Goal: Task Accomplishment & Management: Complete application form

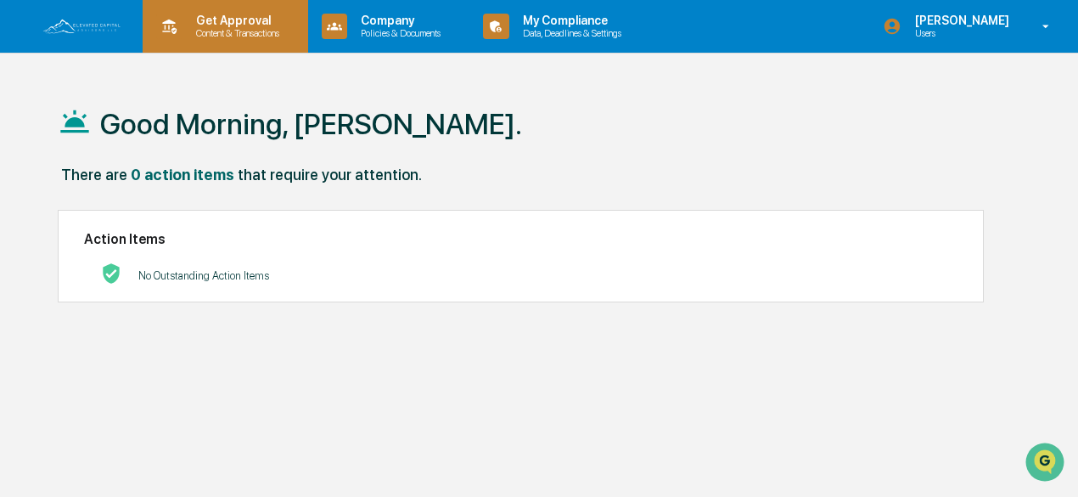
click at [231, 21] on p "Get Approval" at bounding box center [234, 21] width 105 height 14
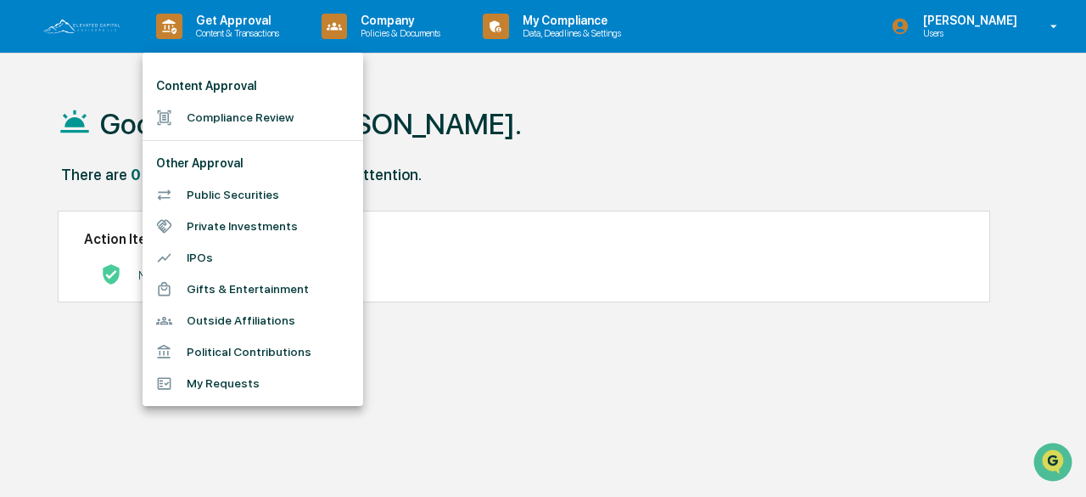
click at [208, 114] on li "Compliance Review" at bounding box center [253, 117] width 221 height 31
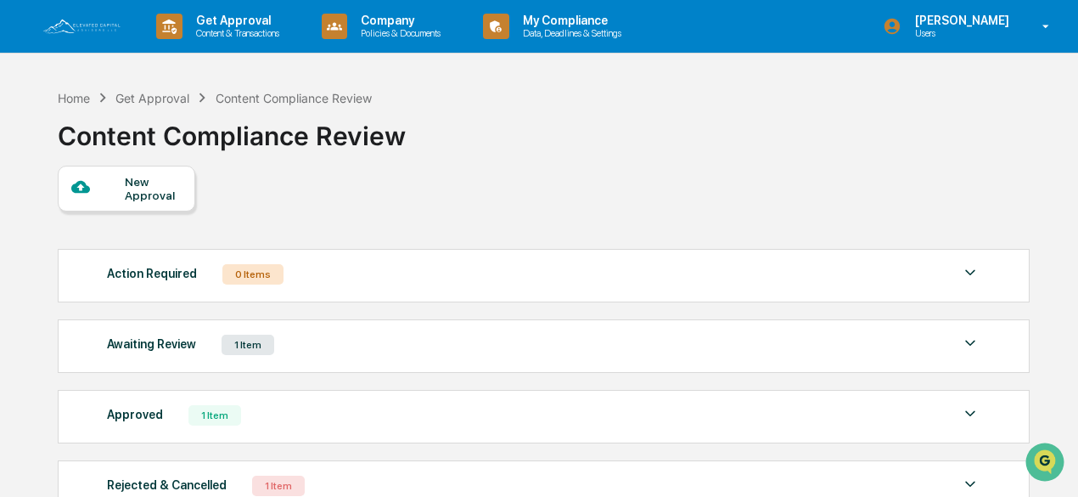
click at [141, 184] on div "New Approval" at bounding box center [153, 188] width 57 height 27
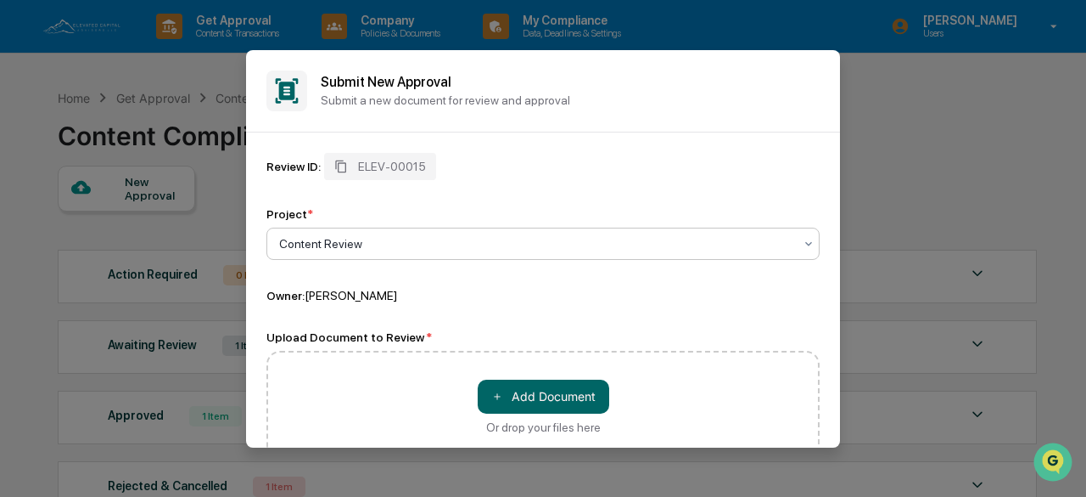
click at [306, 240] on div at bounding box center [536, 243] width 514 height 17
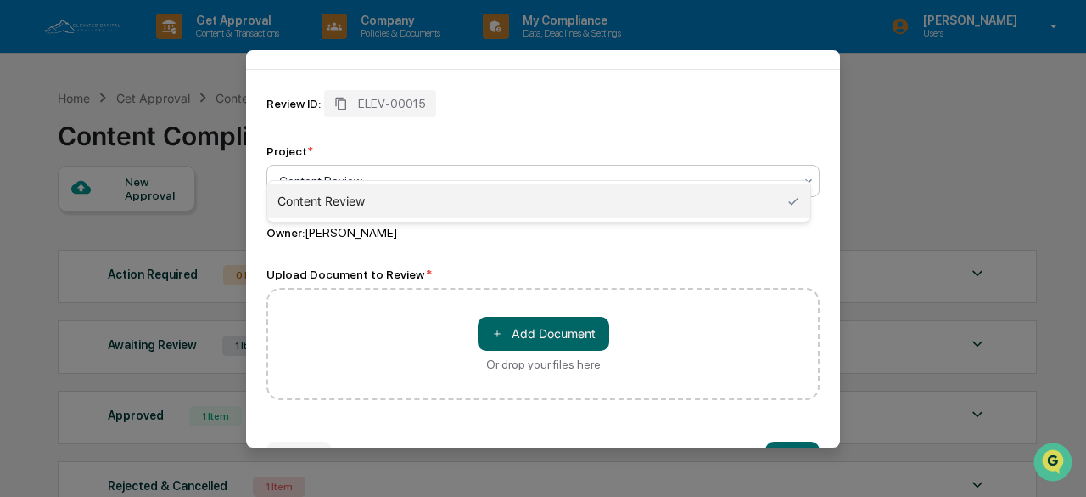
scroll to position [85, 0]
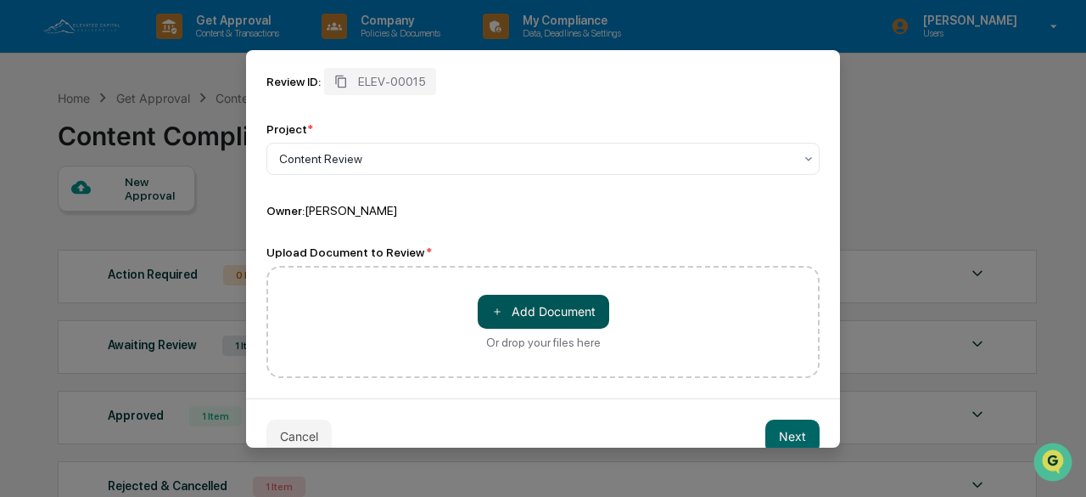
click at [521, 308] on button "＋ Add Document" at bounding box center [544, 312] width 132 height 34
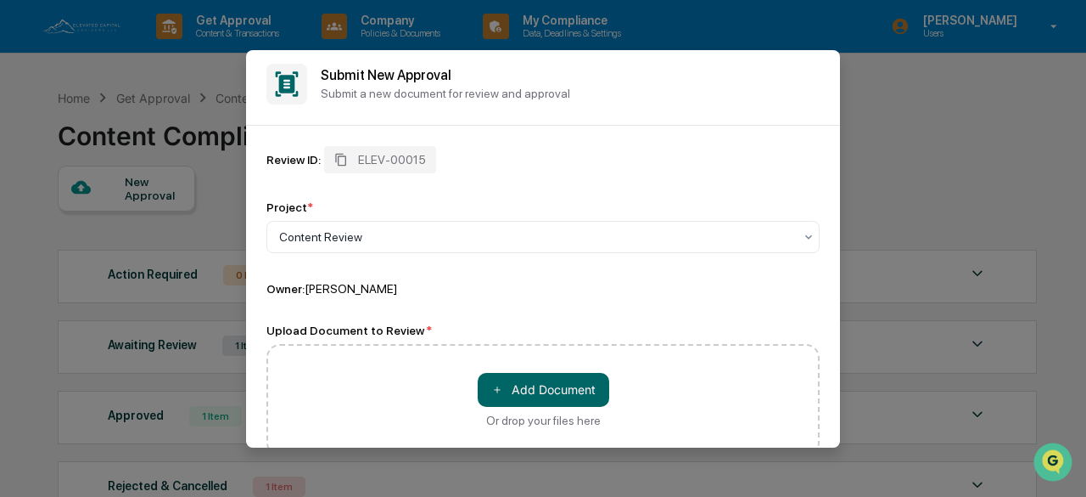
scroll to position [0, 0]
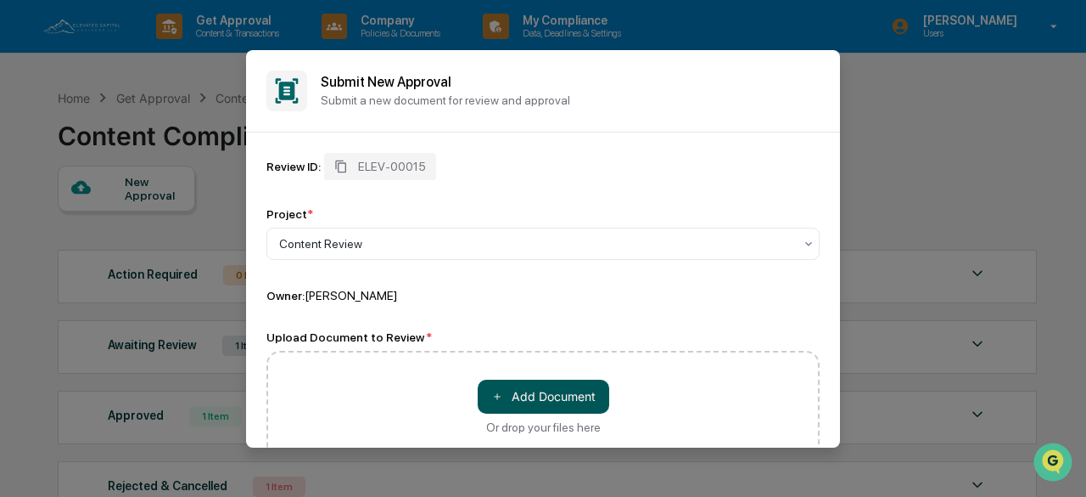
drag, startPoint x: 516, startPoint y: 391, endPoint x: 479, endPoint y: 399, distance: 38.1
drag, startPoint x: 479, startPoint y: 399, endPoint x: 436, endPoint y: 410, distance: 43.9
click at [436, 410] on div "＋ Add Document Or drop your files here" at bounding box center [543, 407] width 553 height 112
click at [491, 396] on span "＋" at bounding box center [497, 396] width 12 height 16
click at [504, 400] on button "＋ Add Document" at bounding box center [544, 396] width 132 height 34
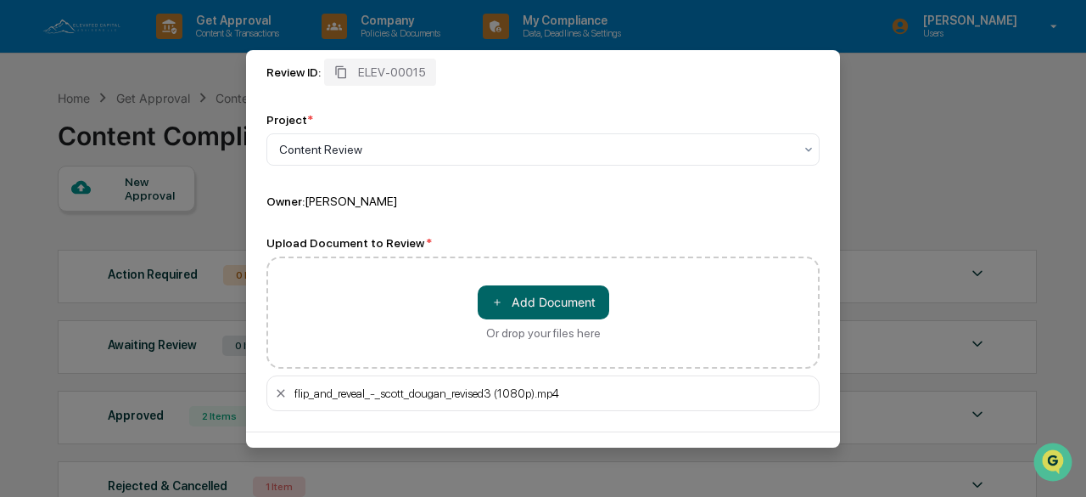
scroll to position [70, 0]
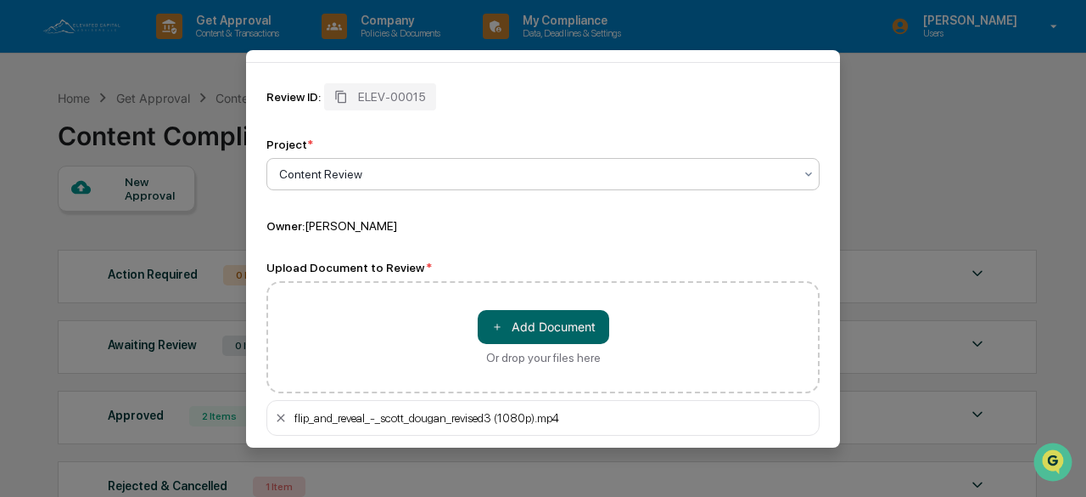
click at [315, 169] on div at bounding box center [536, 174] width 514 height 17
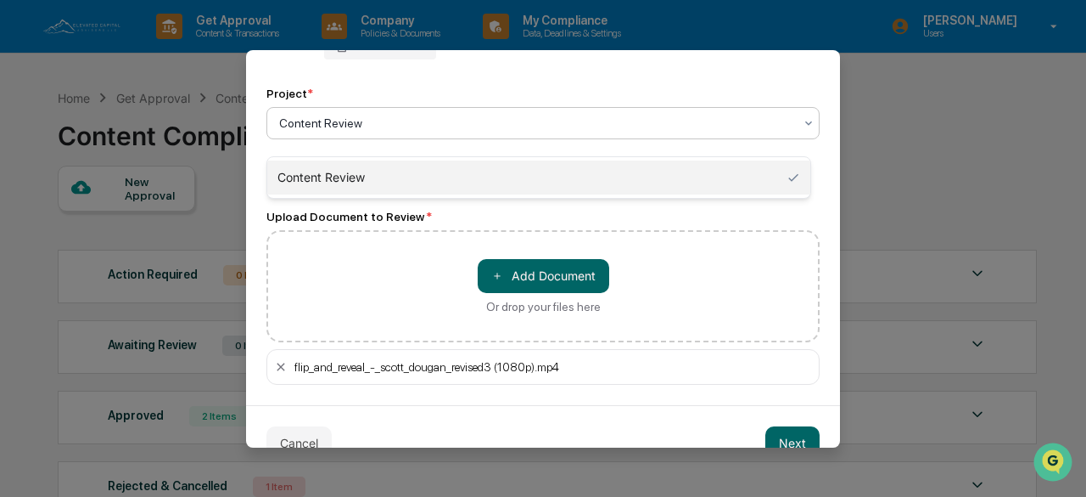
scroll to position [154, 0]
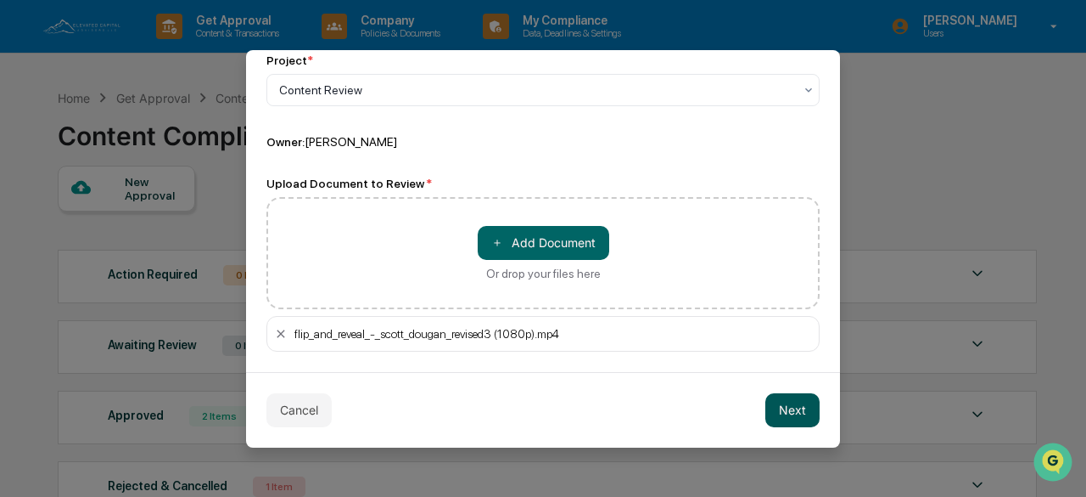
click at [778, 406] on button "Next" at bounding box center [793, 410] width 54 height 34
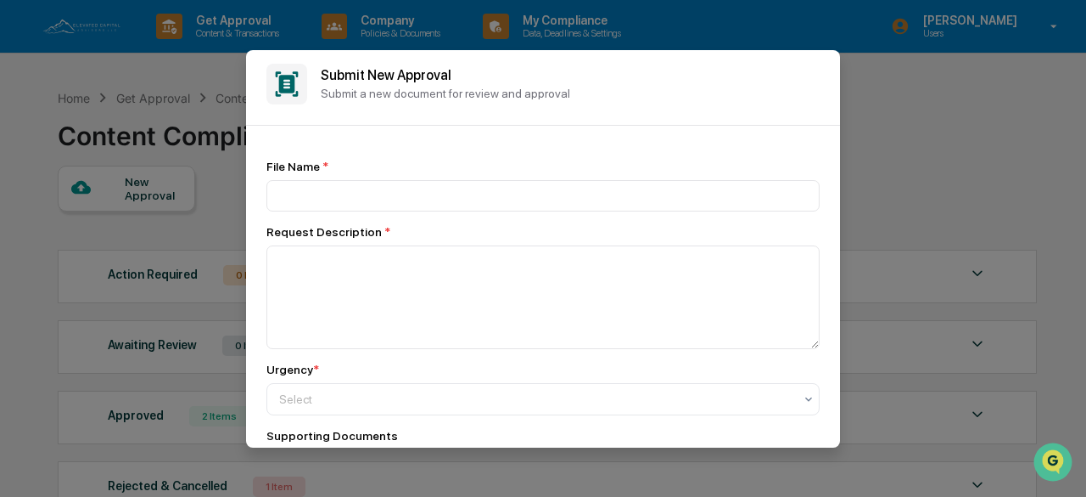
scroll to position [0, 0]
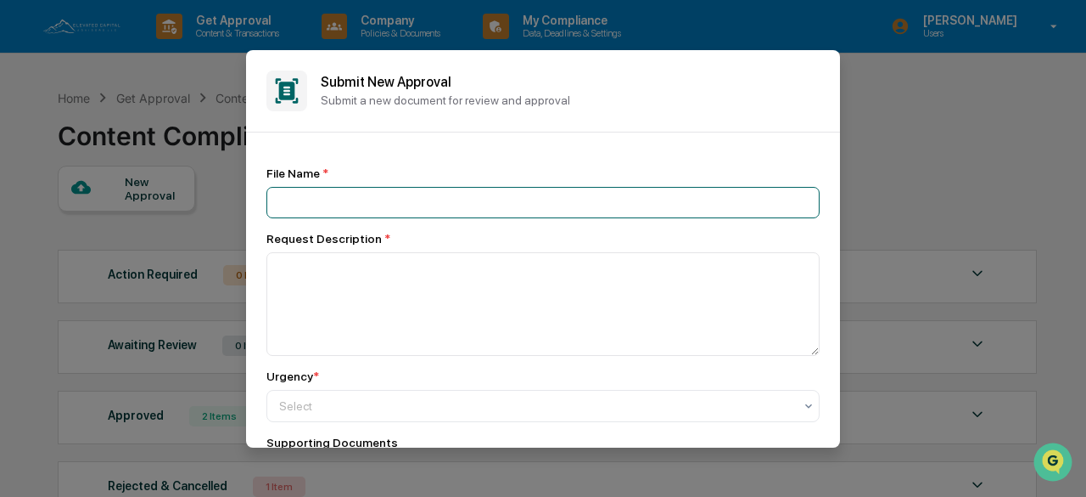
click at [321, 199] on input at bounding box center [543, 202] width 553 height 31
type input "**********"
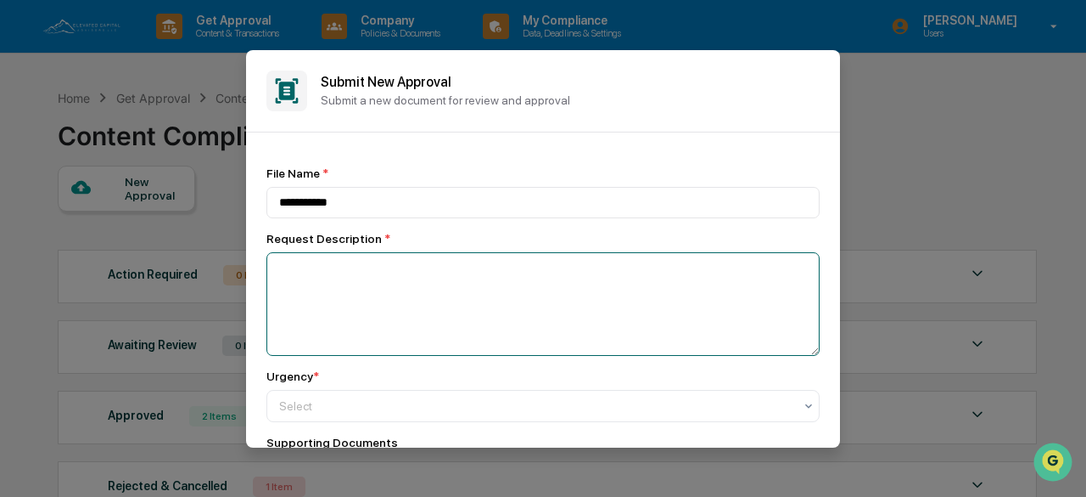
click at [316, 271] on textarea at bounding box center [543, 304] width 553 height 104
type textarea "**********"
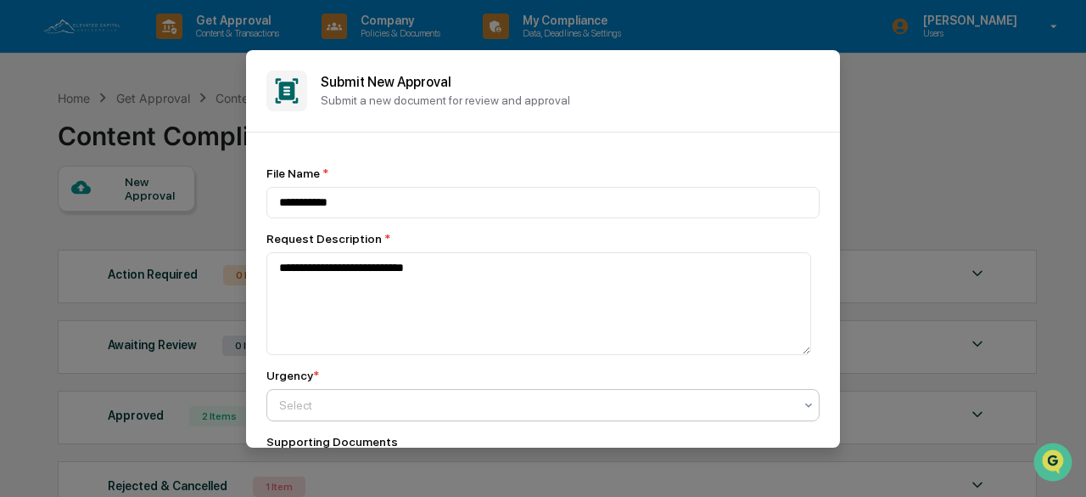
click at [306, 413] on div at bounding box center [536, 404] width 514 height 17
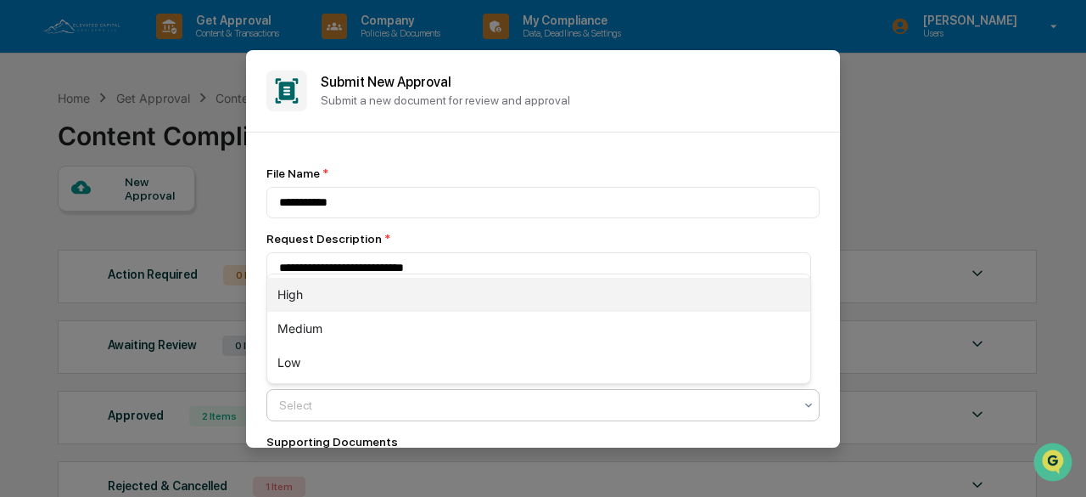
click at [289, 288] on div "High" at bounding box center [538, 295] width 543 height 34
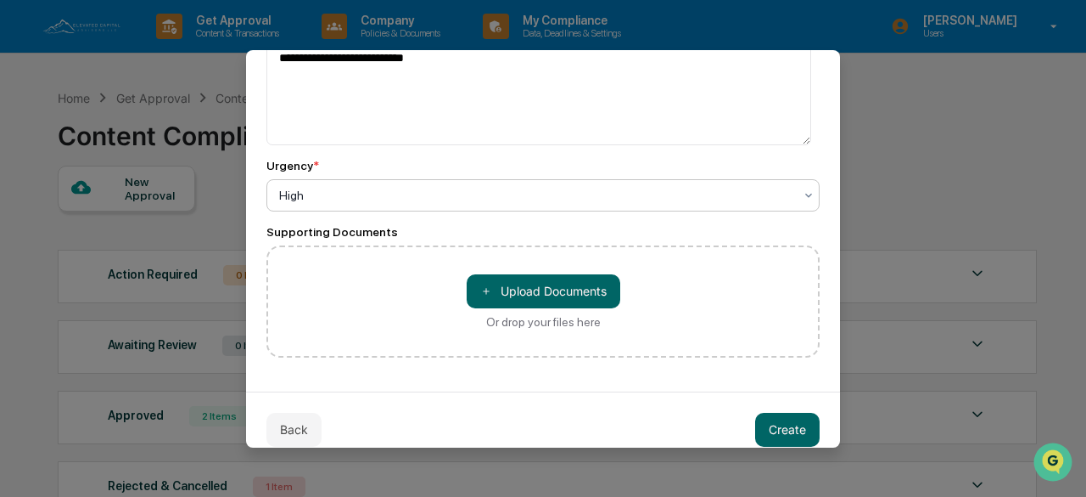
scroll to position [232, 0]
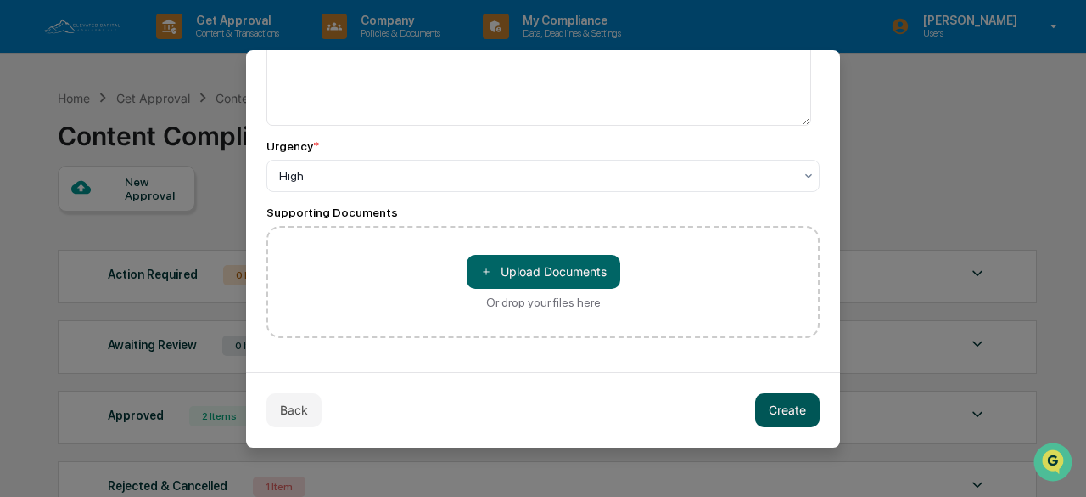
click at [772, 407] on button "Create" at bounding box center [787, 410] width 65 height 34
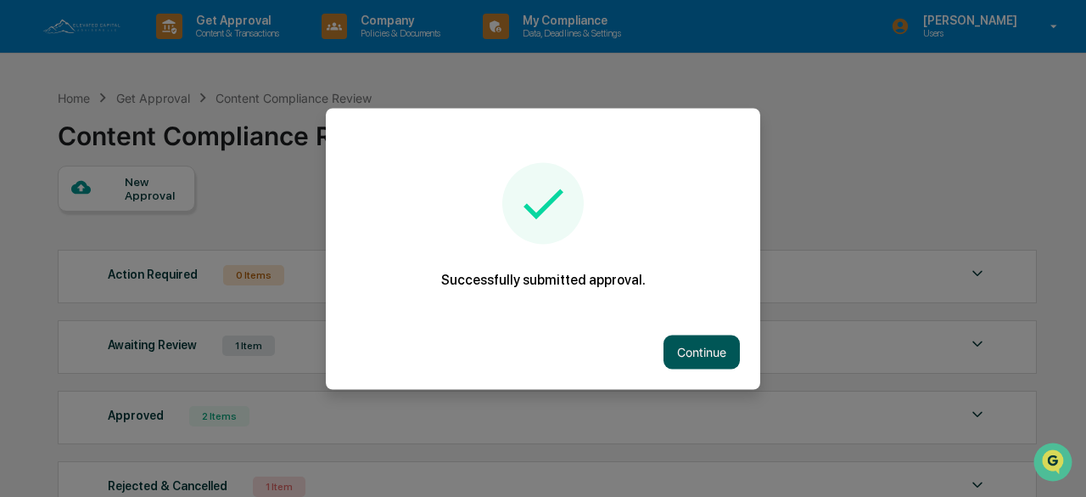
click at [683, 343] on button "Continue" at bounding box center [702, 351] width 76 height 34
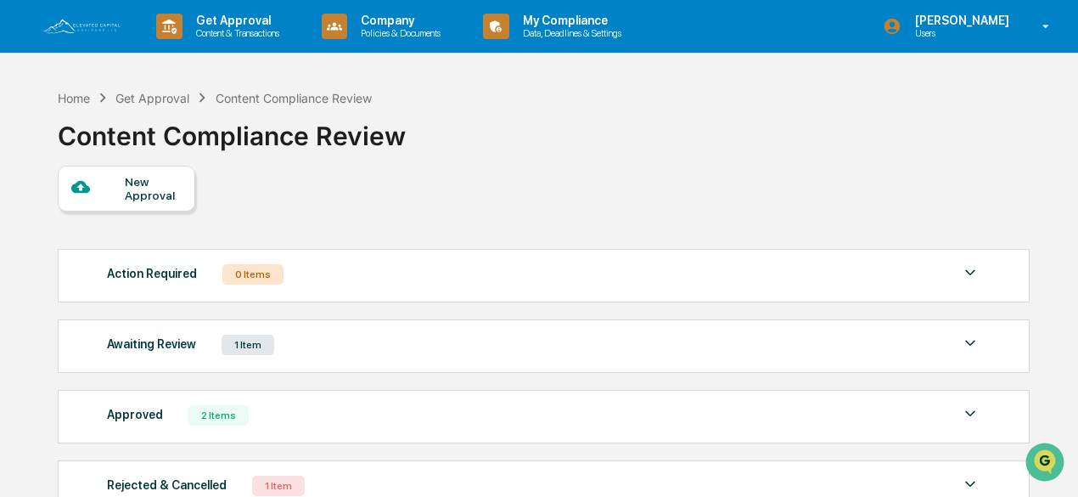
click at [146, 184] on div "New Approval" at bounding box center [153, 188] width 57 height 27
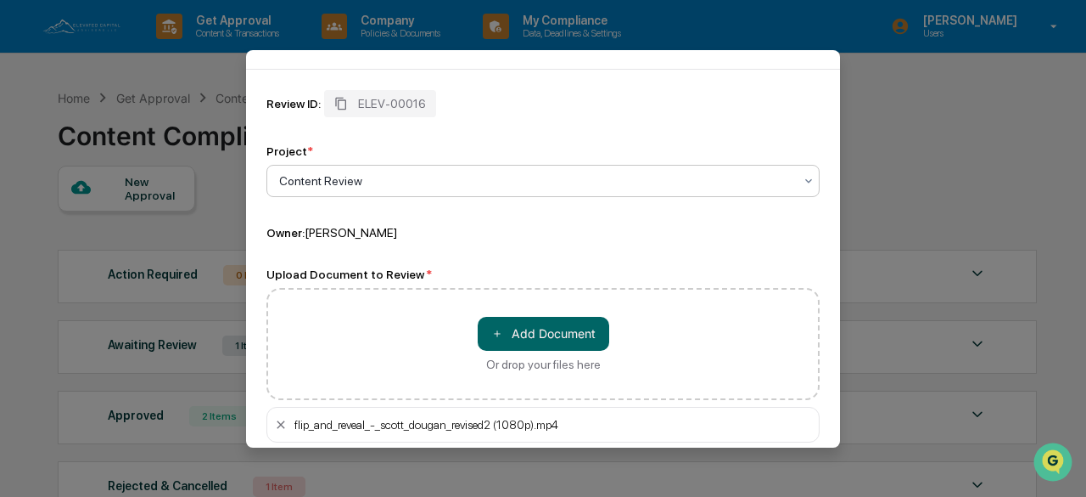
scroll to position [154, 0]
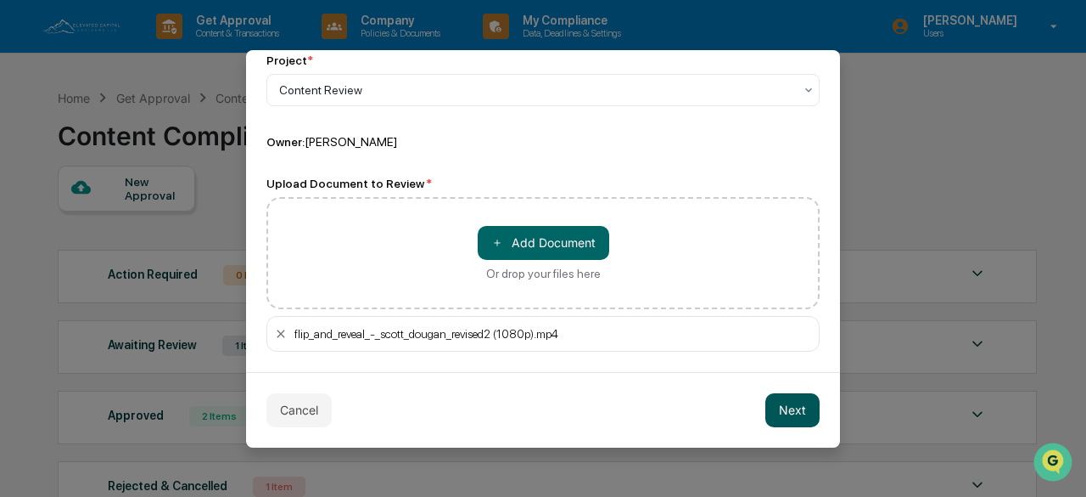
click at [783, 407] on button "Next" at bounding box center [793, 410] width 54 height 34
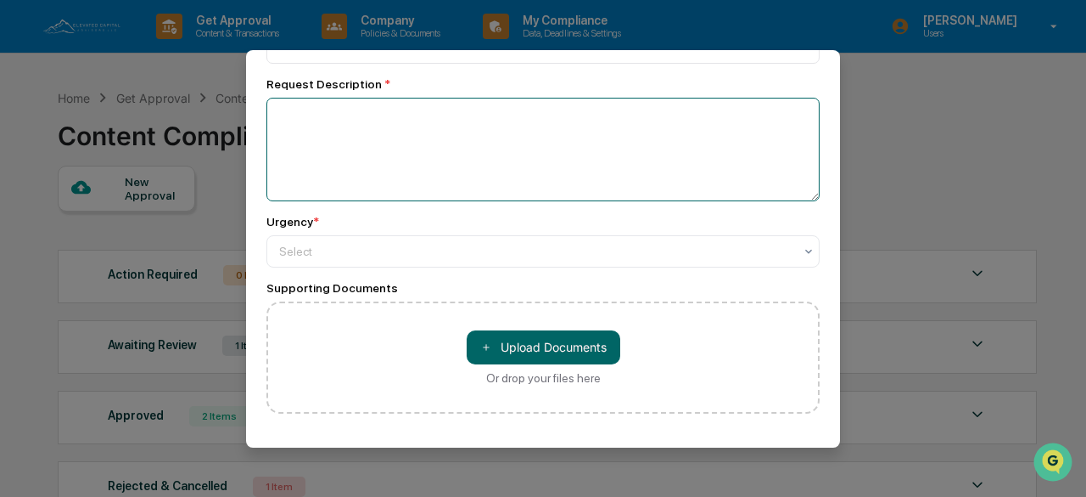
click at [334, 125] on textarea at bounding box center [543, 150] width 553 height 104
type textarea "********"
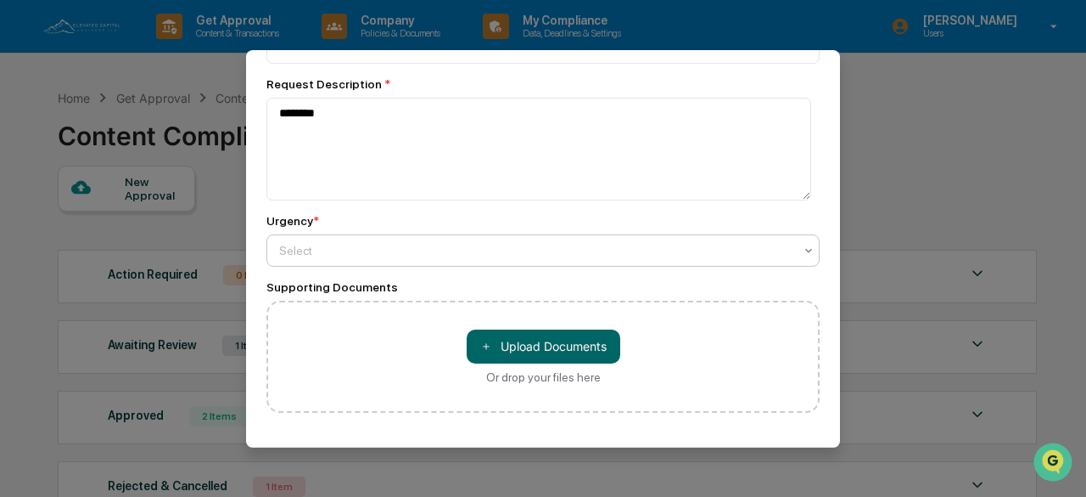
click at [323, 242] on div "Select" at bounding box center [536, 251] width 531 height 24
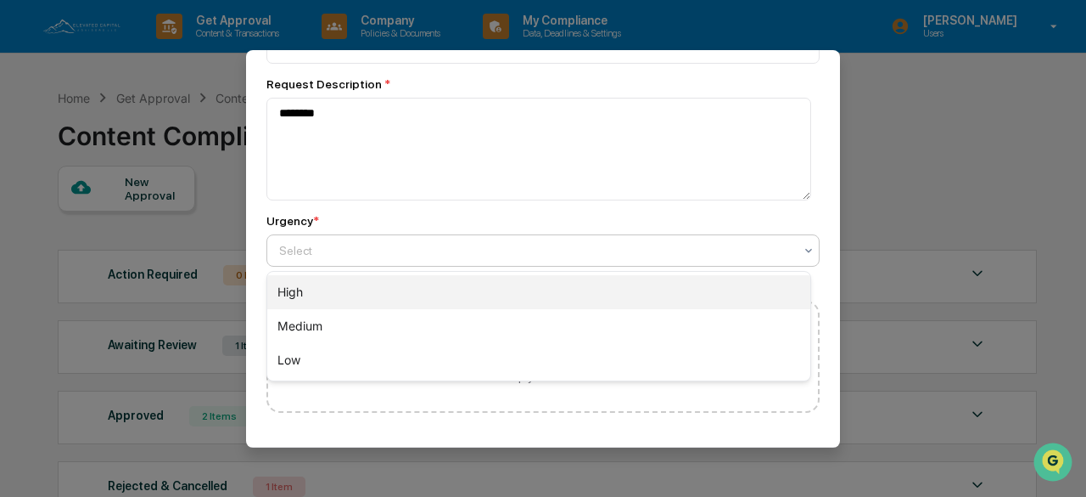
click at [304, 294] on div "High" at bounding box center [538, 292] width 543 height 34
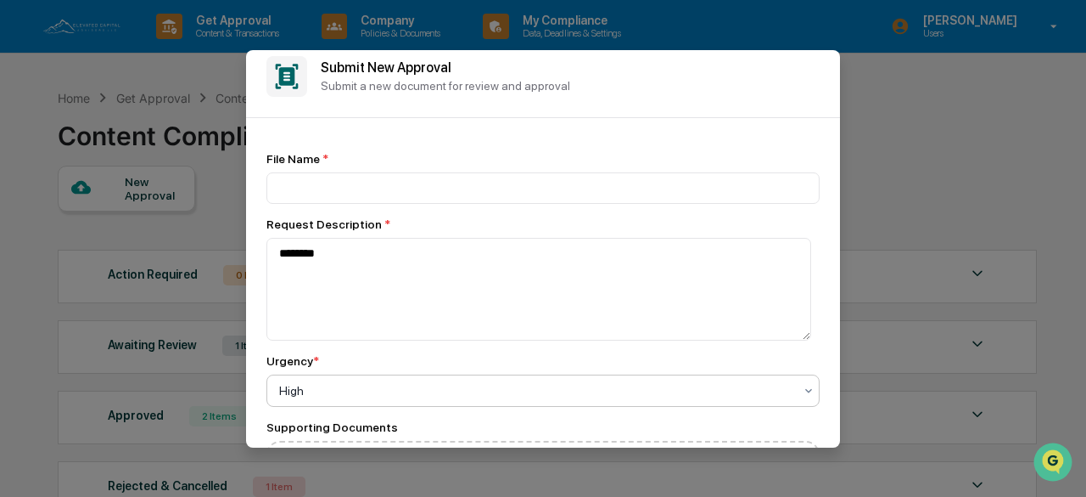
scroll to position [0, 0]
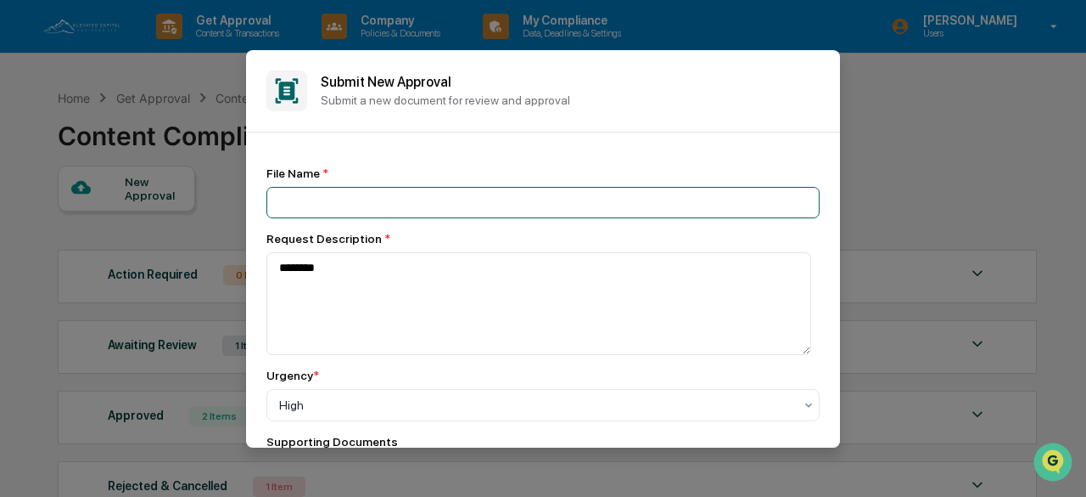
click at [295, 198] on input at bounding box center [543, 202] width 553 height 31
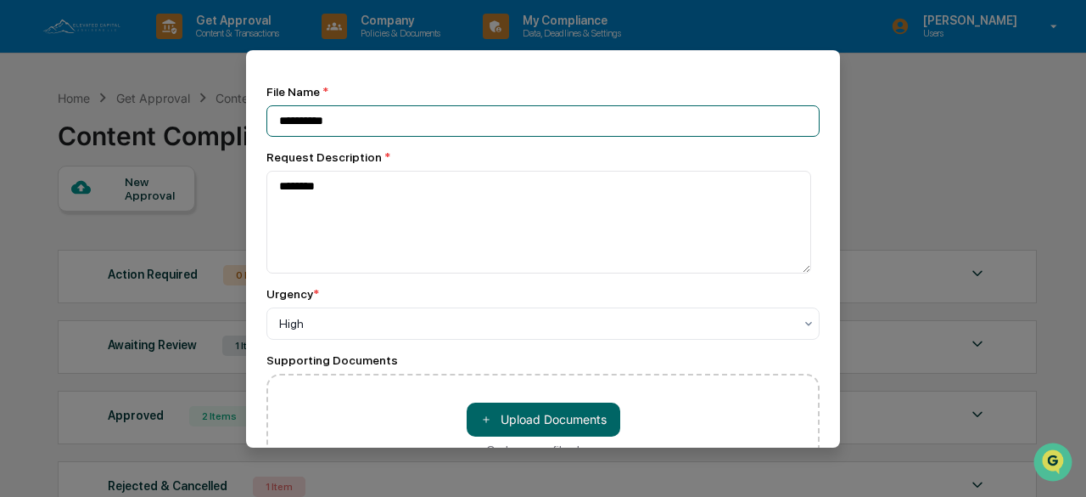
scroll to position [232, 0]
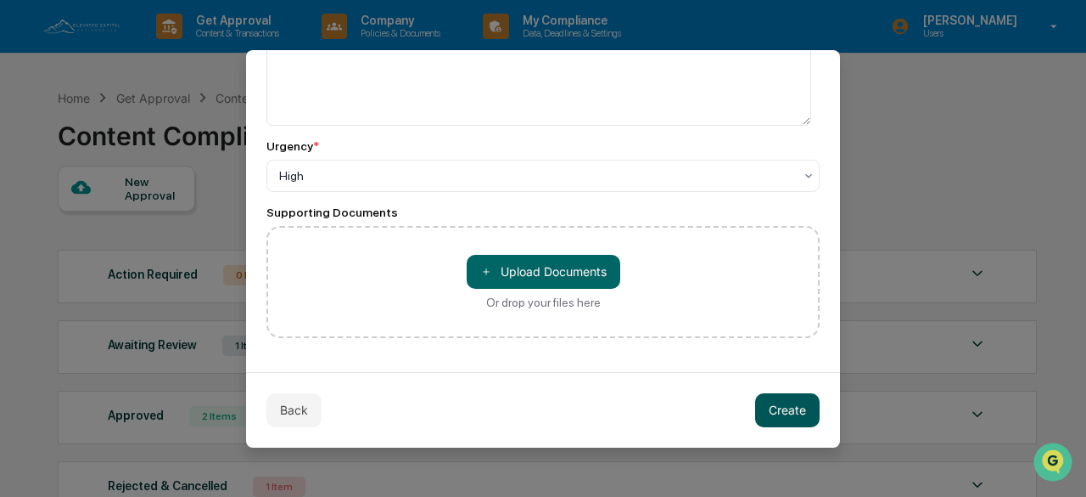
type input "**********"
click at [778, 411] on button "Create" at bounding box center [787, 410] width 65 height 34
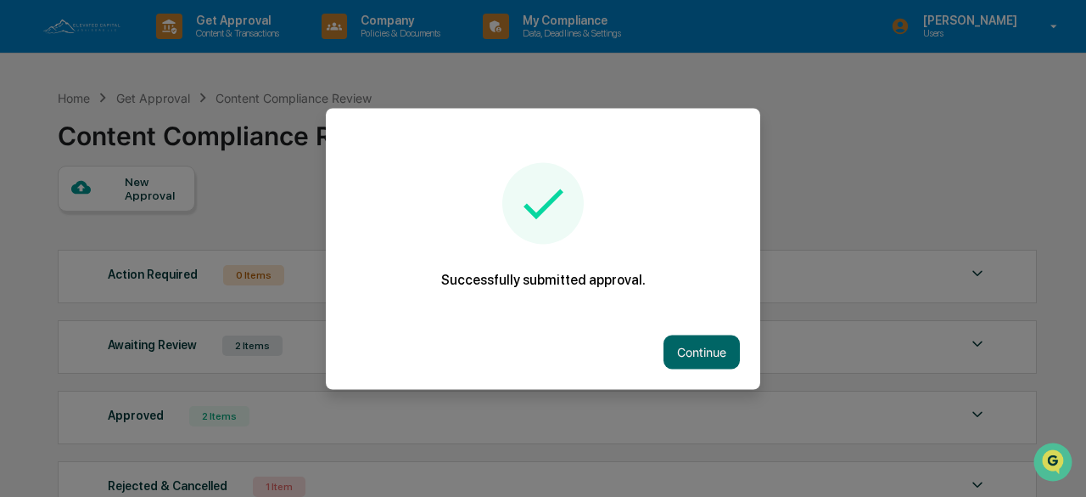
click at [676, 344] on button "Continue" at bounding box center [702, 351] width 76 height 34
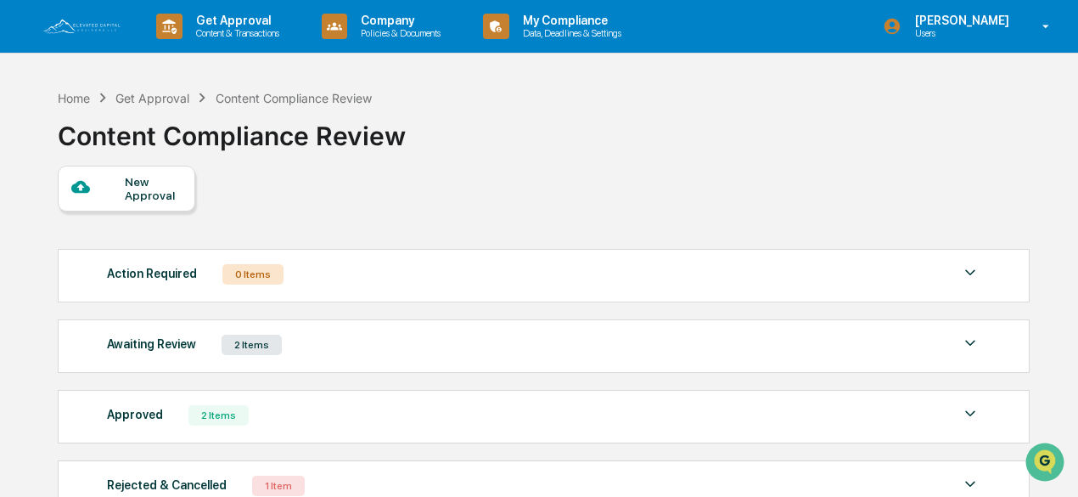
click at [119, 184] on div at bounding box center [97, 187] width 53 height 21
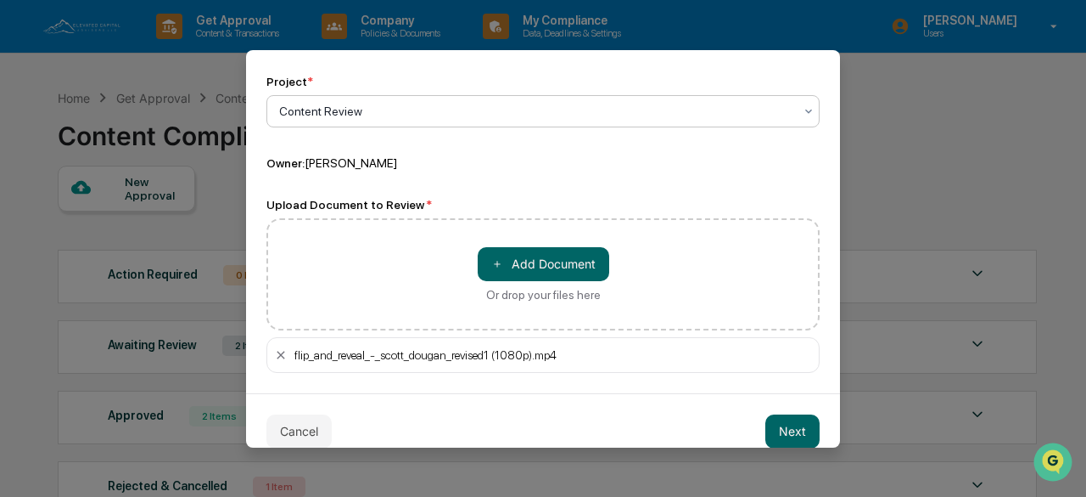
scroll to position [154, 0]
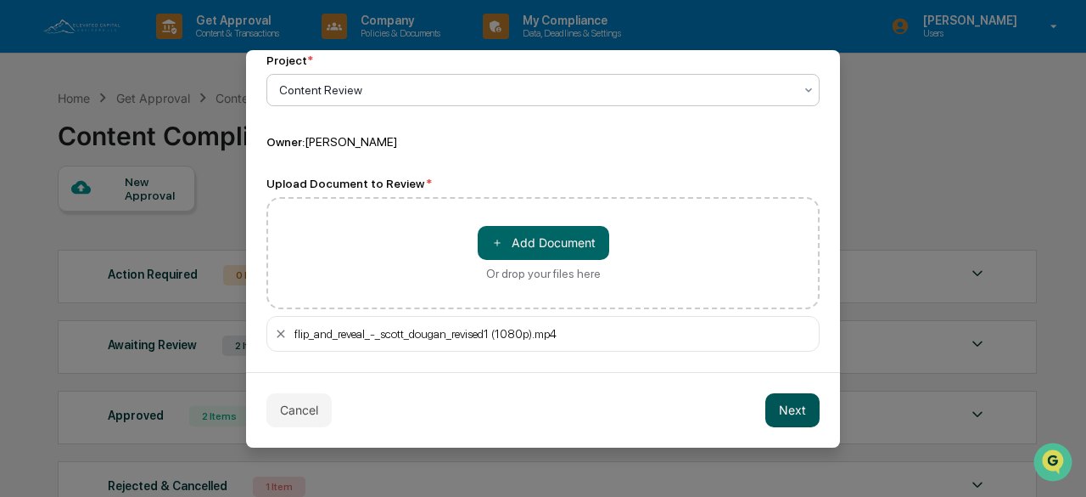
click at [781, 410] on button "Next" at bounding box center [793, 410] width 54 height 34
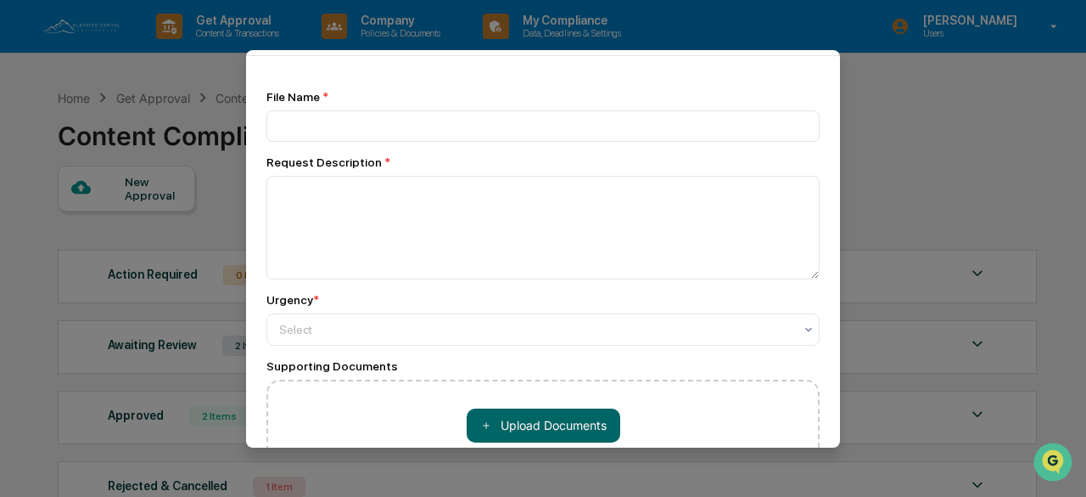
scroll to position [0, 0]
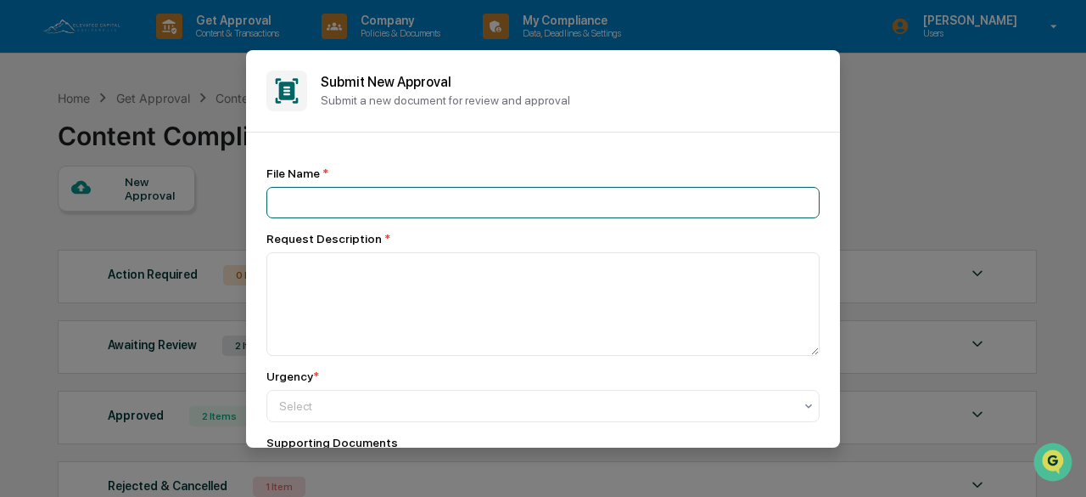
click at [289, 211] on input at bounding box center [543, 202] width 553 height 31
type input "**********"
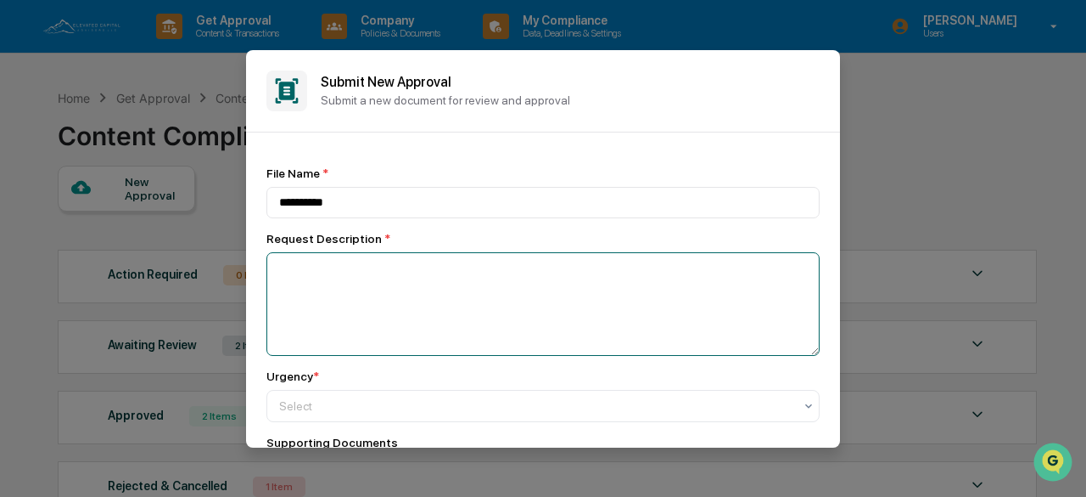
click at [310, 283] on textarea at bounding box center [543, 304] width 553 height 104
type textarea "**********"
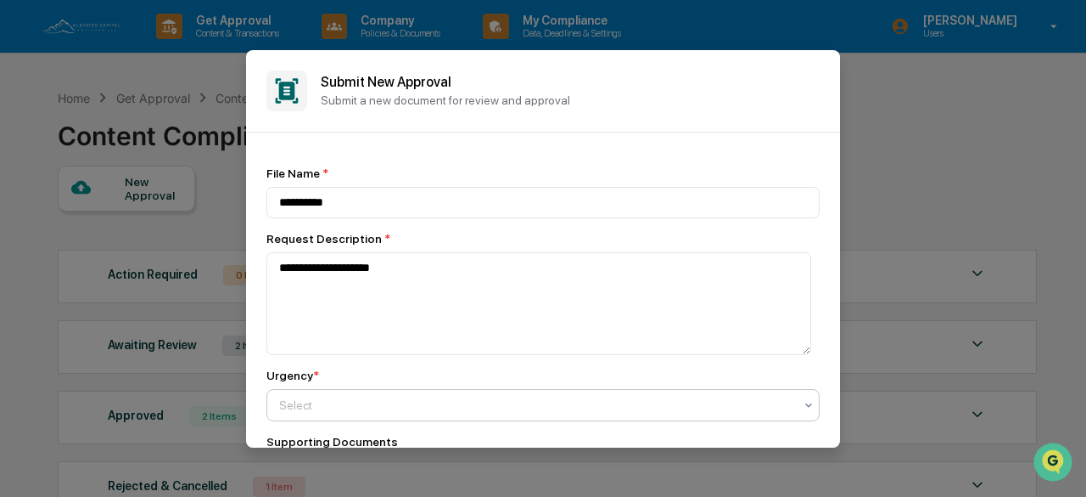
click at [349, 404] on div at bounding box center [536, 404] width 514 height 17
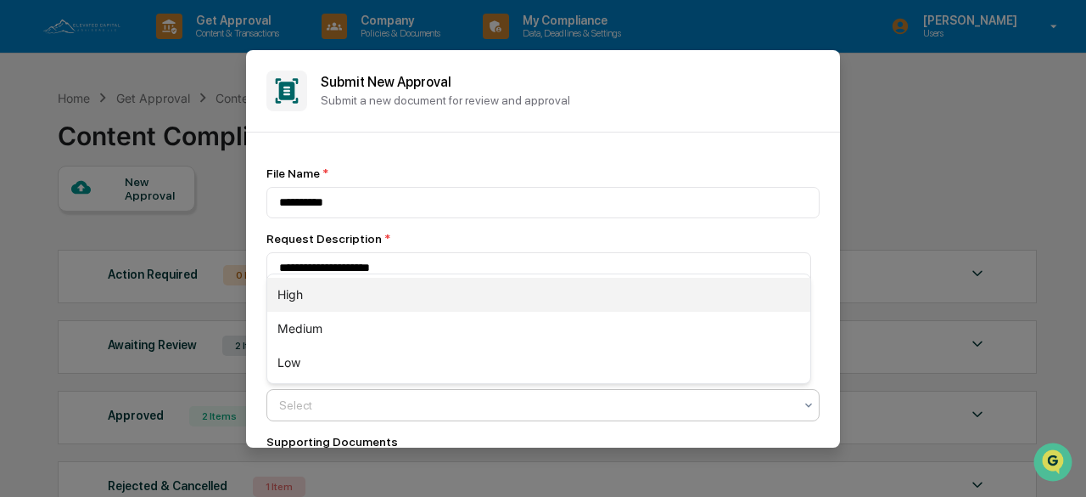
click at [292, 289] on div "High" at bounding box center [538, 295] width 543 height 34
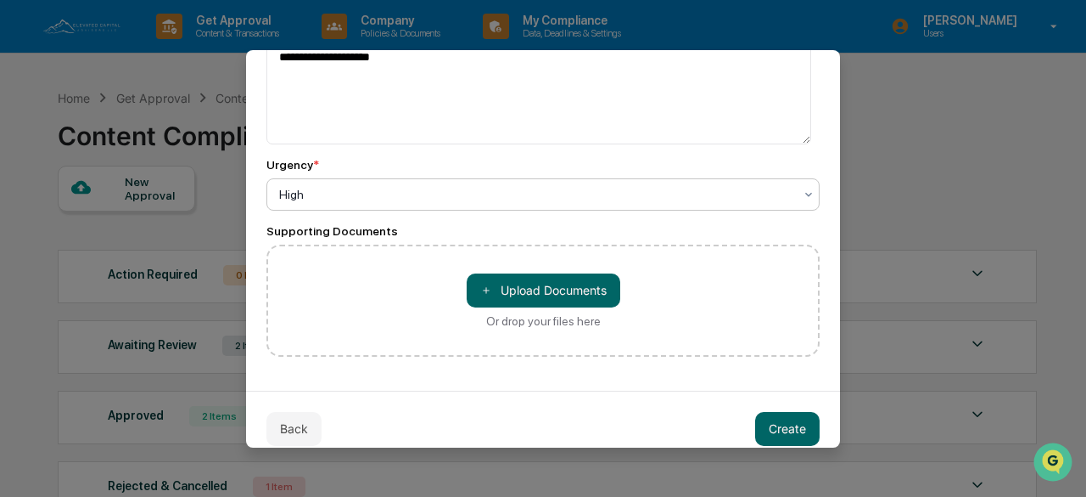
scroll to position [232, 0]
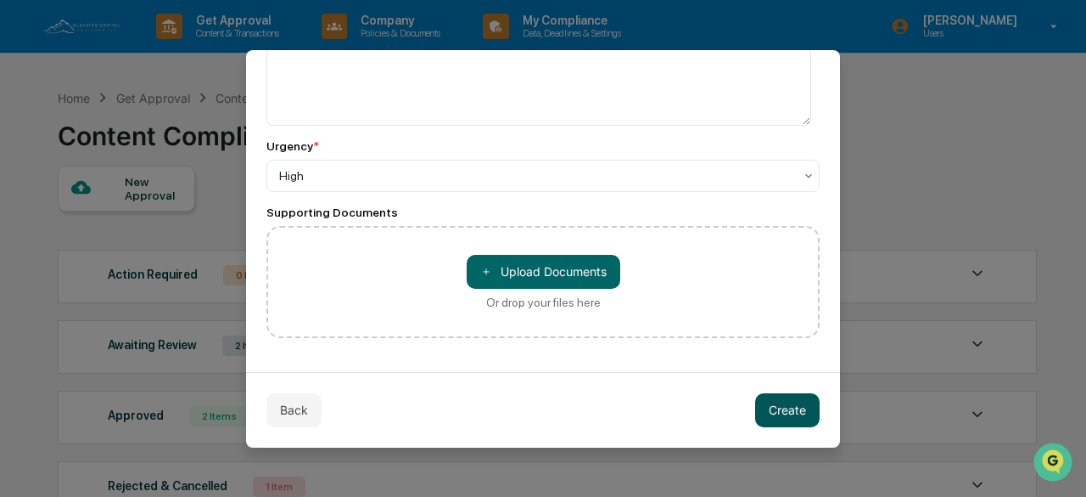
click at [774, 409] on button "Create" at bounding box center [787, 410] width 65 height 34
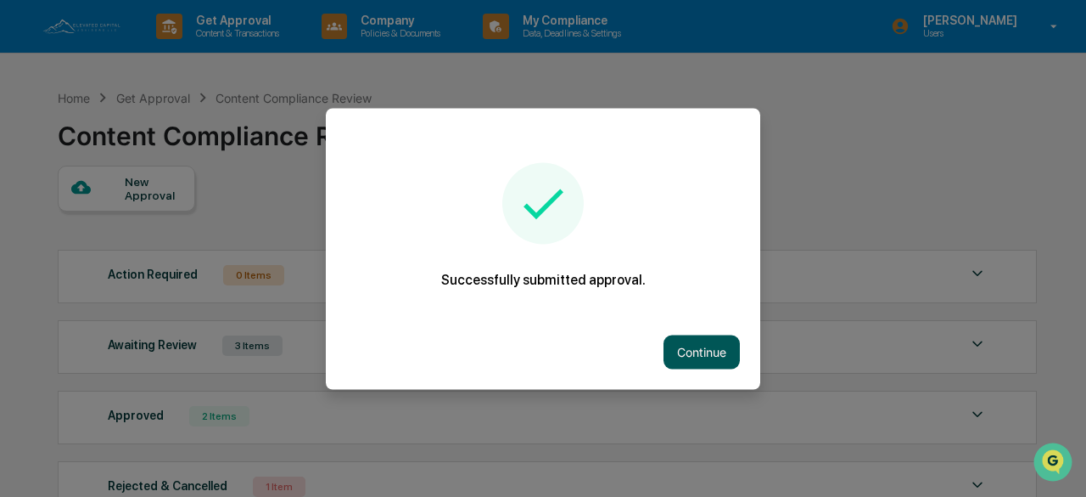
click at [686, 345] on button "Continue" at bounding box center [702, 351] width 76 height 34
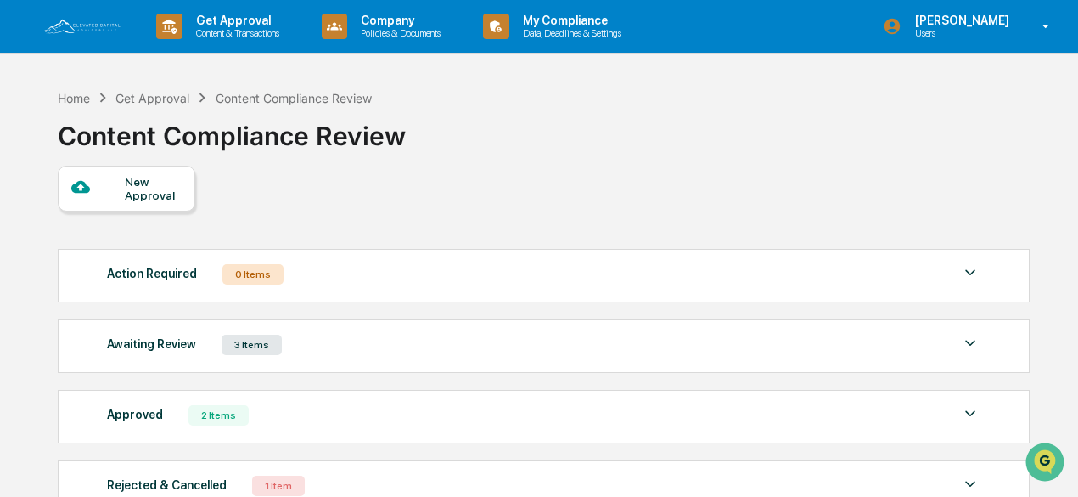
click at [126, 186] on div "New Approval" at bounding box center [153, 188] width 57 height 27
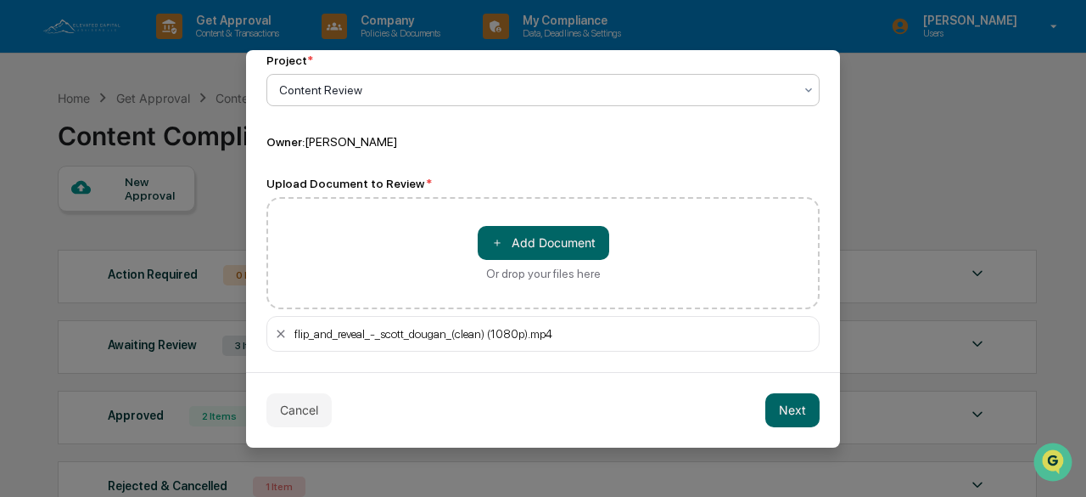
scroll to position [154, 0]
click at [784, 408] on button "Next" at bounding box center [793, 410] width 54 height 34
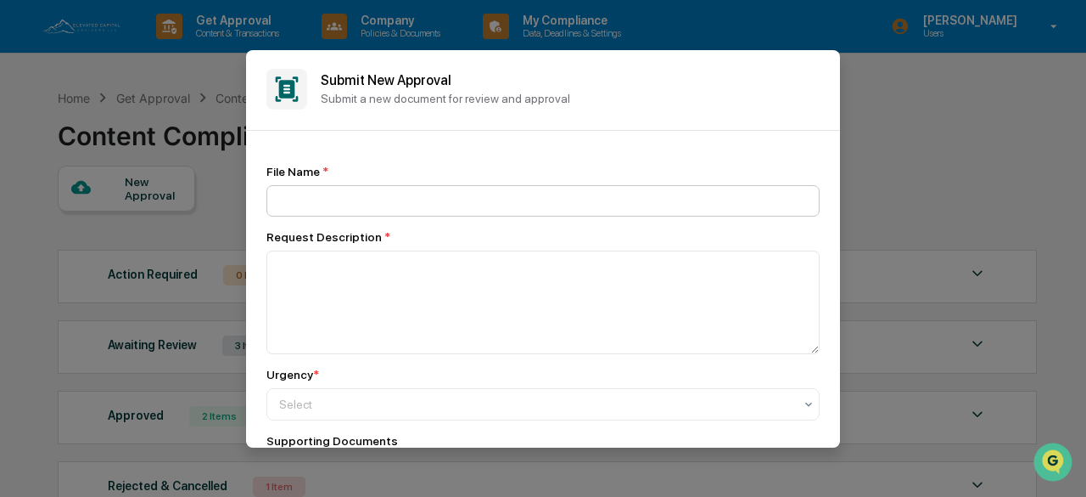
scroll to position [0, 0]
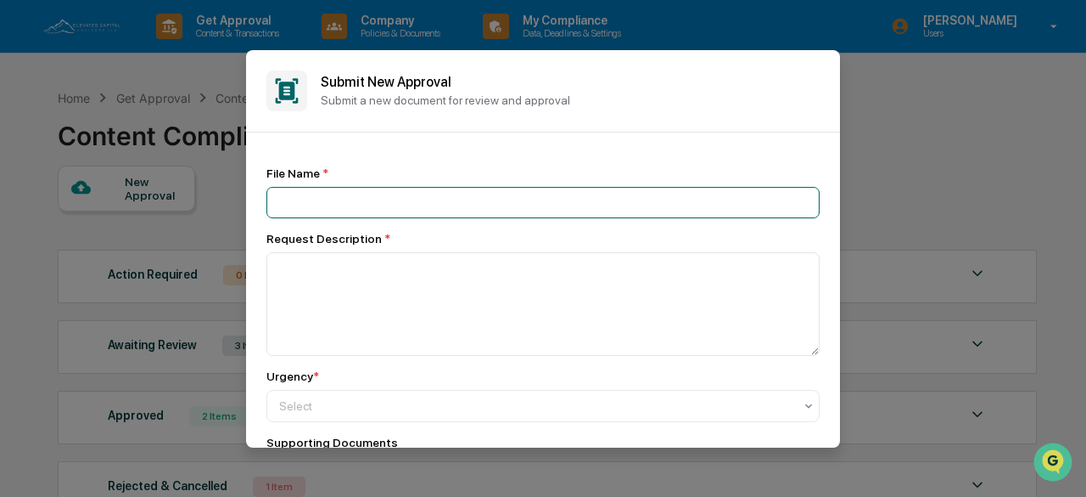
click at [295, 203] on input at bounding box center [543, 202] width 553 height 31
type input "**********"
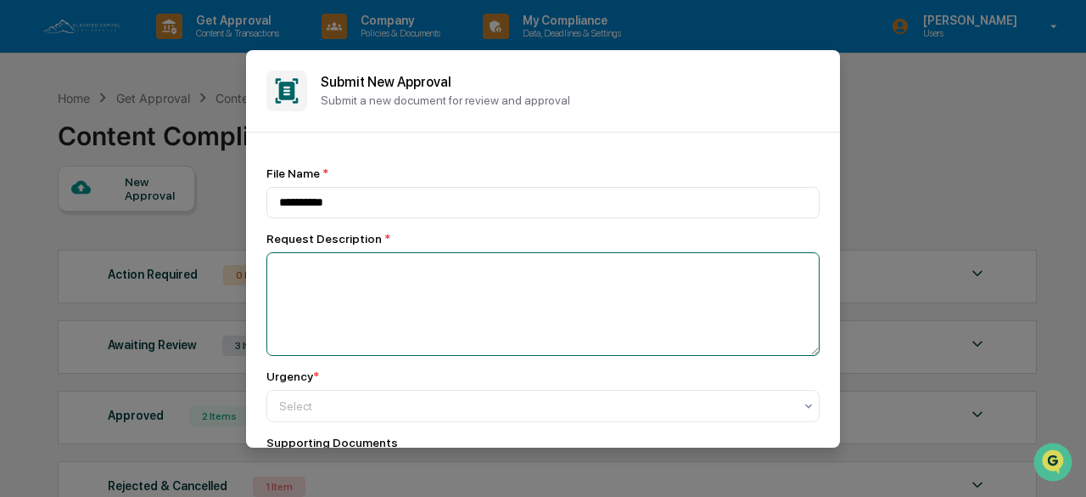
click at [327, 276] on textarea at bounding box center [543, 304] width 553 height 104
type textarea "**********"
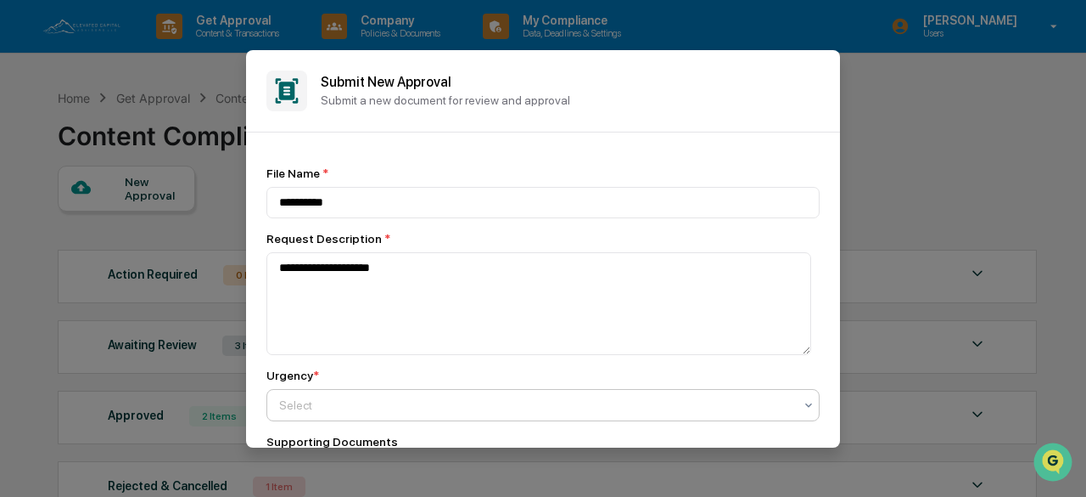
click at [323, 407] on div at bounding box center [536, 404] width 514 height 17
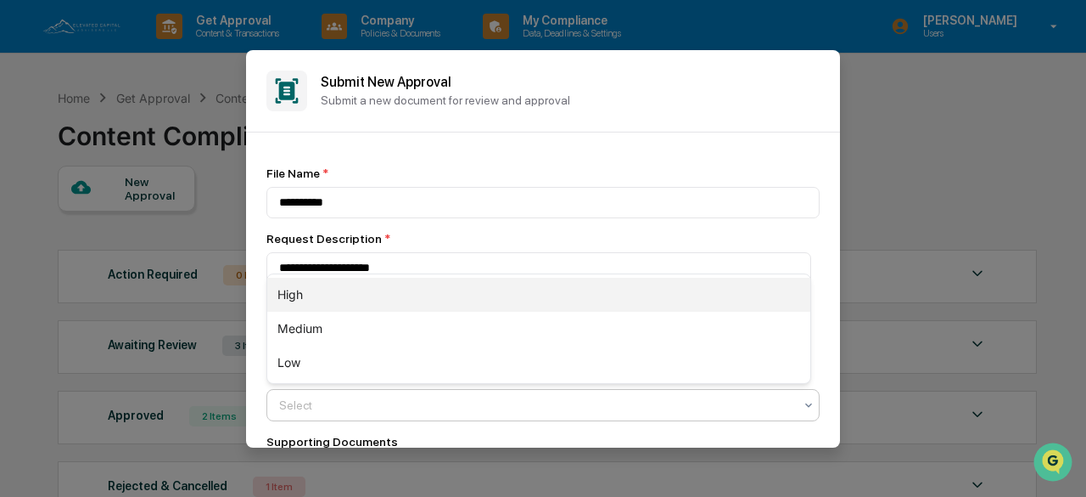
click at [289, 295] on div "High" at bounding box center [538, 295] width 543 height 34
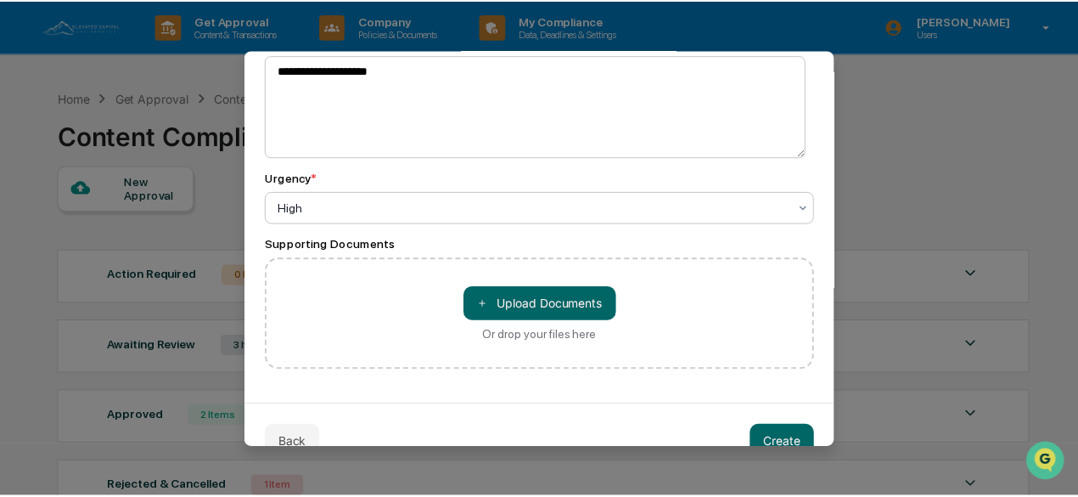
scroll to position [232, 0]
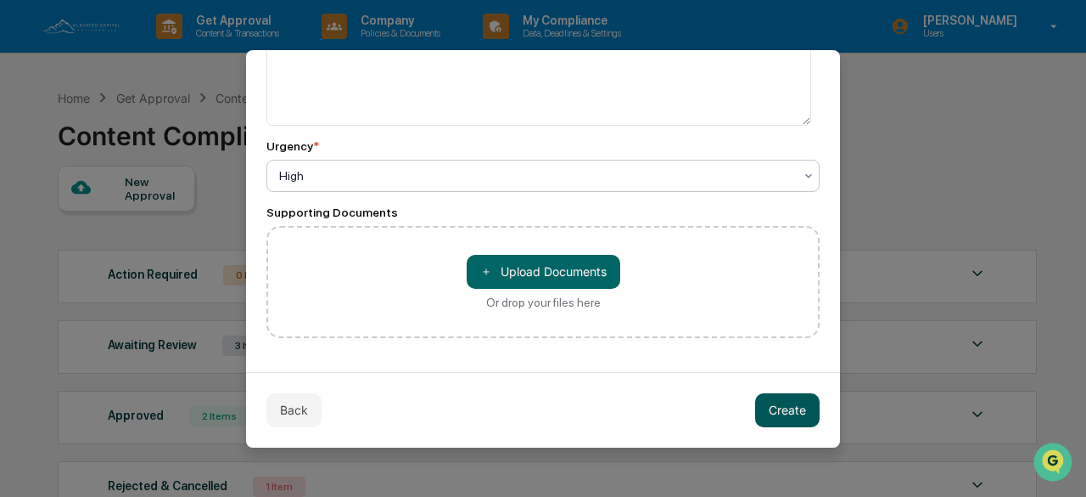
click at [773, 403] on button "Create" at bounding box center [787, 410] width 65 height 34
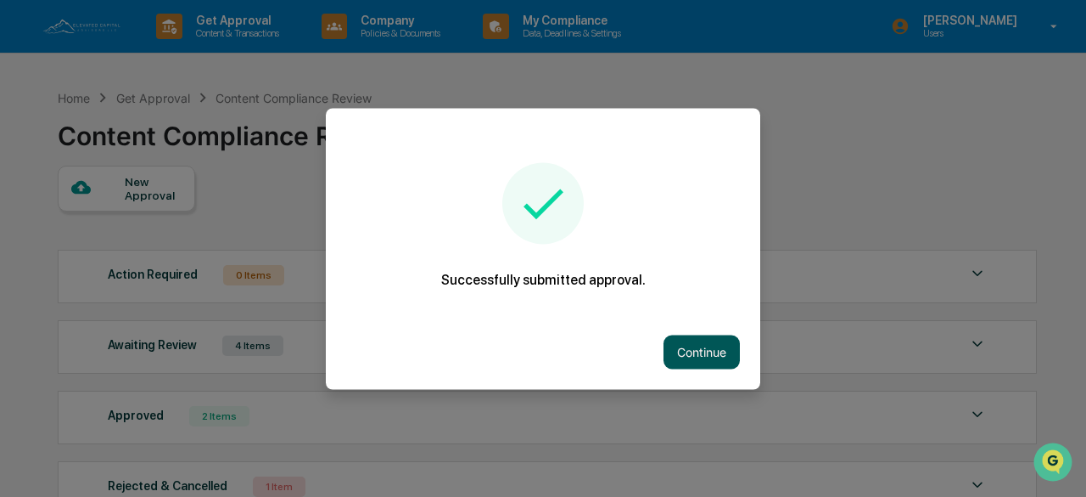
click at [696, 347] on button "Continue" at bounding box center [702, 351] width 76 height 34
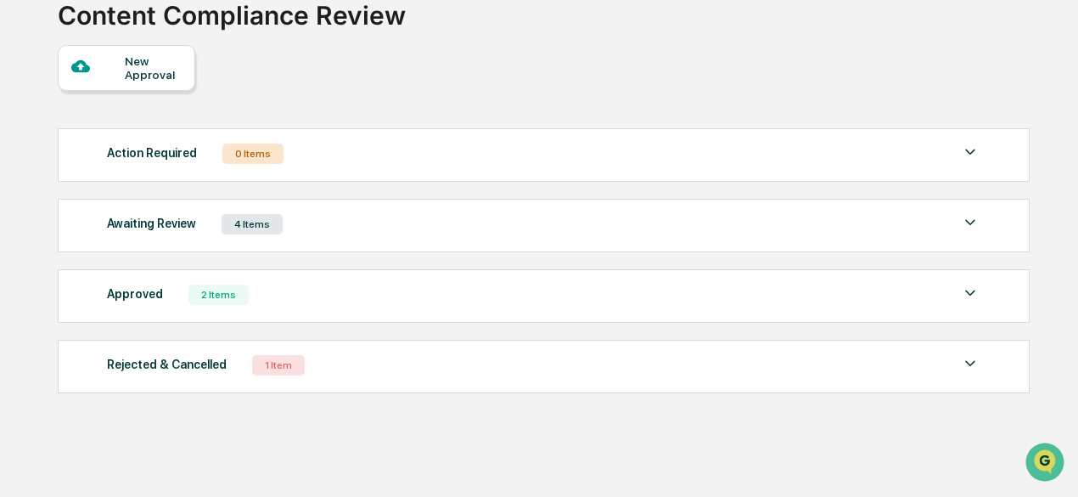
scroll to position [121, 0]
